Goal: Information Seeking & Learning: Check status

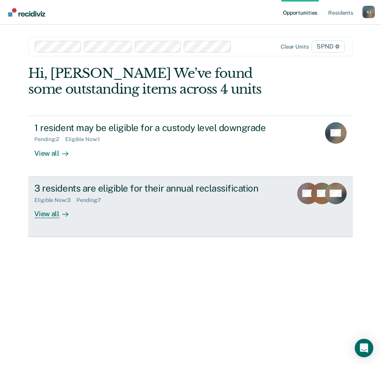
click at [54, 219] on link "3 residents are eligible for their annual reclassification Eligible Now : 3 Pen…" at bounding box center [190, 207] width 324 height 61
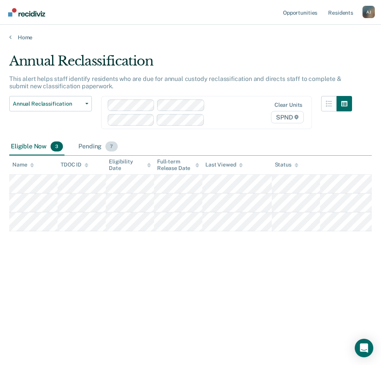
click at [88, 150] on div "Pending 7" at bounding box center [98, 146] width 42 height 17
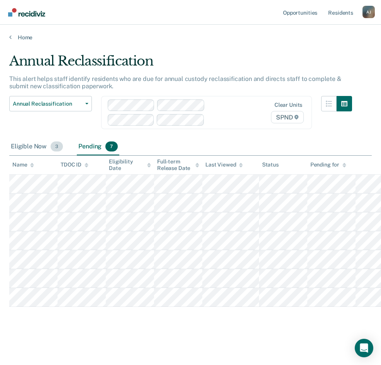
click at [43, 146] on div "Eligible Now 3" at bounding box center [36, 146] width 55 height 17
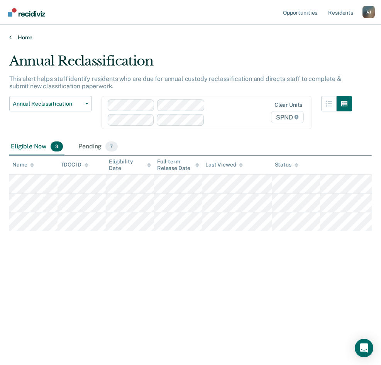
click at [18, 39] on link "Home" at bounding box center [190, 37] width 362 height 7
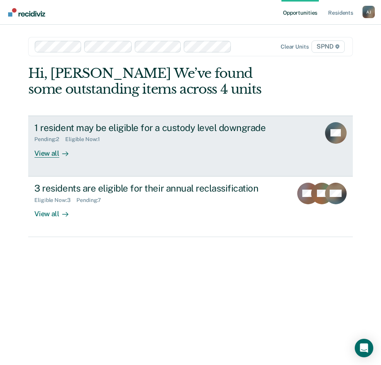
click at [41, 158] on link "1 resident may be eligible for a custody level downgrade Pending : 2 Eligible N…" at bounding box center [190, 146] width 324 height 61
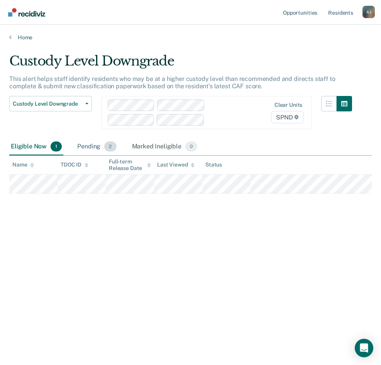
click at [90, 149] on div "Pending 2" at bounding box center [97, 146] width 42 height 17
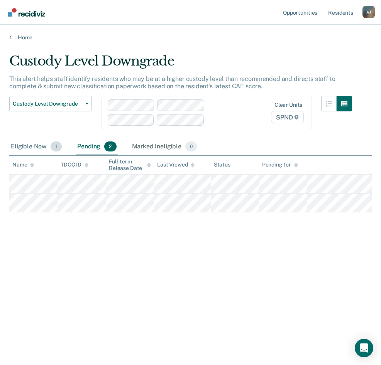
click at [35, 149] on div "Eligible Now 1" at bounding box center [36, 146] width 54 height 17
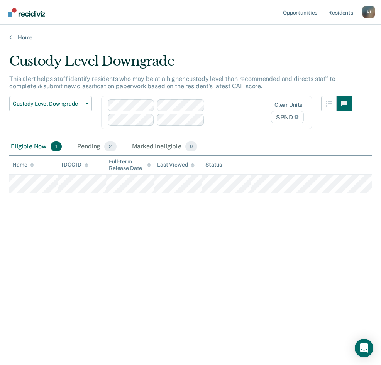
click at [170, 265] on div "Custody Level Downgrade This alert helps staff identify residents who may be at…" at bounding box center [190, 180] width 362 height 254
click at [78, 252] on div "Custody Level Downgrade This alert helps staff identify residents who may be at…" at bounding box center [190, 180] width 362 height 254
click at [328, 108] on button "button" at bounding box center [328, 103] width 15 height 15
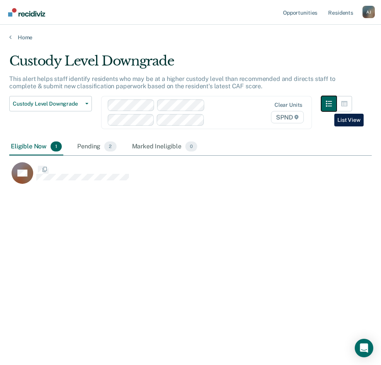
scroll to position [248, 356]
click at [342, 105] on icon "button" at bounding box center [344, 103] width 6 height 5
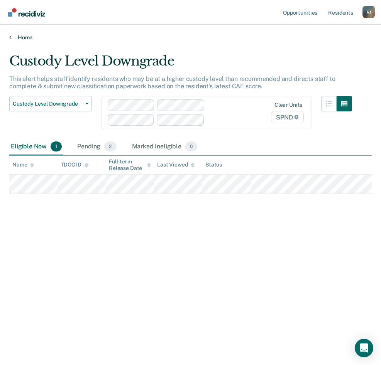
click at [205, 38] on link "Home" at bounding box center [190, 37] width 362 height 7
